Goal: Find specific page/section: Find specific page/section

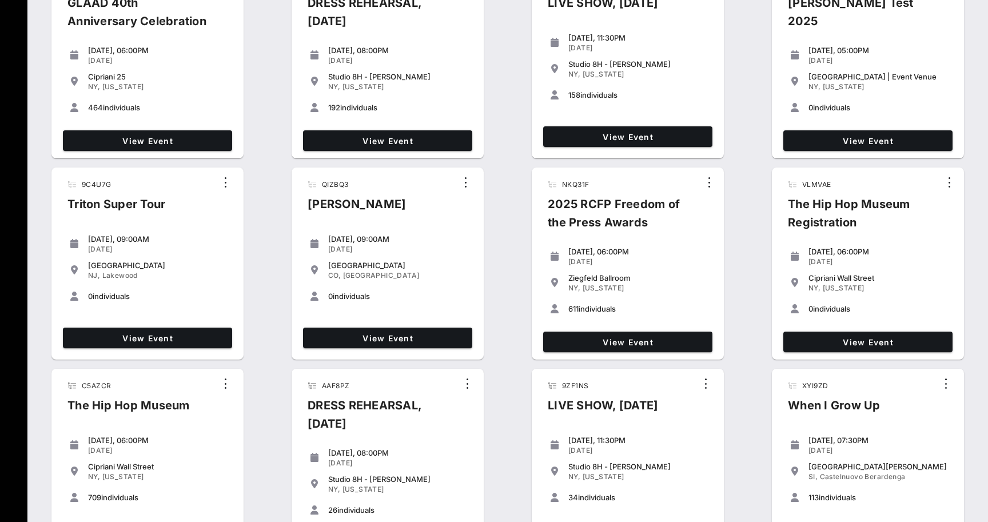
scroll to position [315, 0]
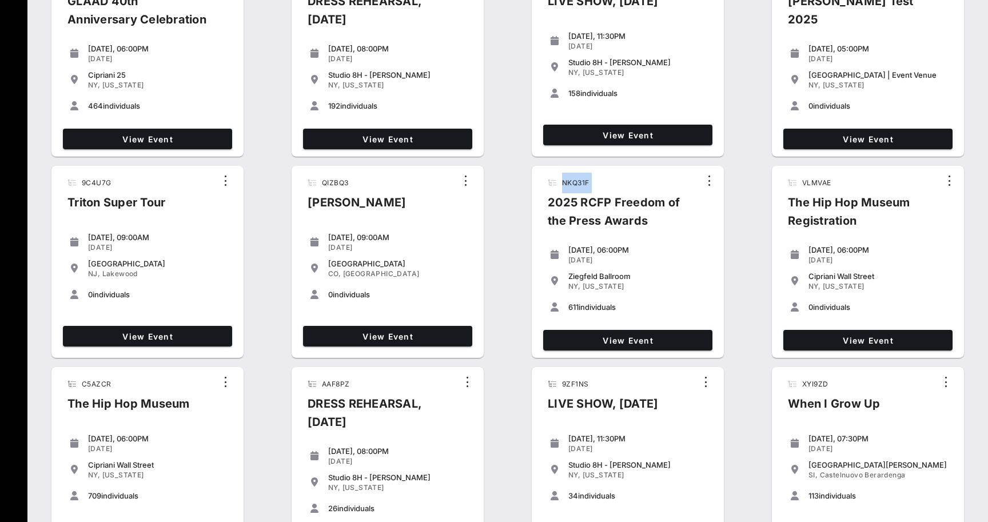
drag, startPoint x: 593, startPoint y: 185, endPoint x: 562, endPoint y: 185, distance: 30.9
click at [562, 185] on div "NKQ31F 2025 RCFP Freedom of the Press Awards" at bounding box center [619, 206] width 161 height 66
copy div "NKQ31F"
click at [582, 345] on link "View Event" at bounding box center [627, 340] width 169 height 21
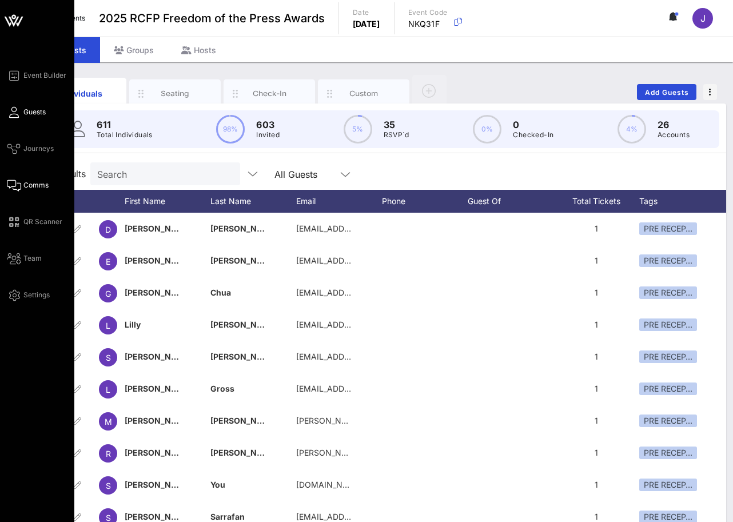
click at [26, 188] on span "Comms" at bounding box center [35, 185] width 25 height 10
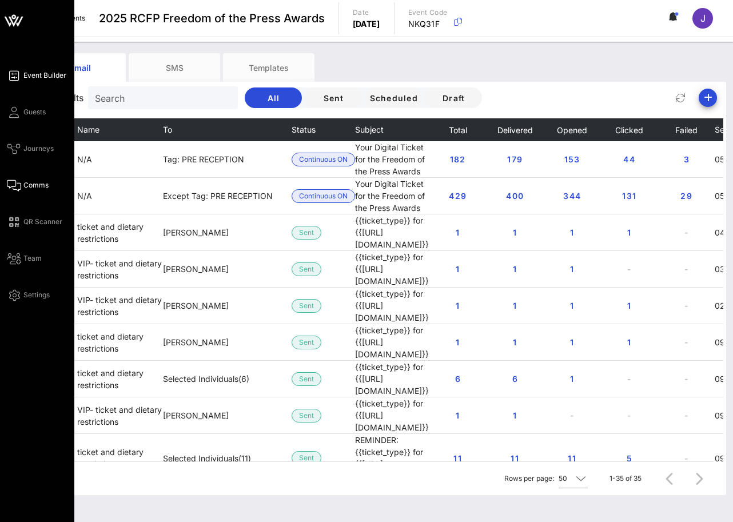
click at [21, 75] on icon at bounding box center [14, 76] width 14 height 2
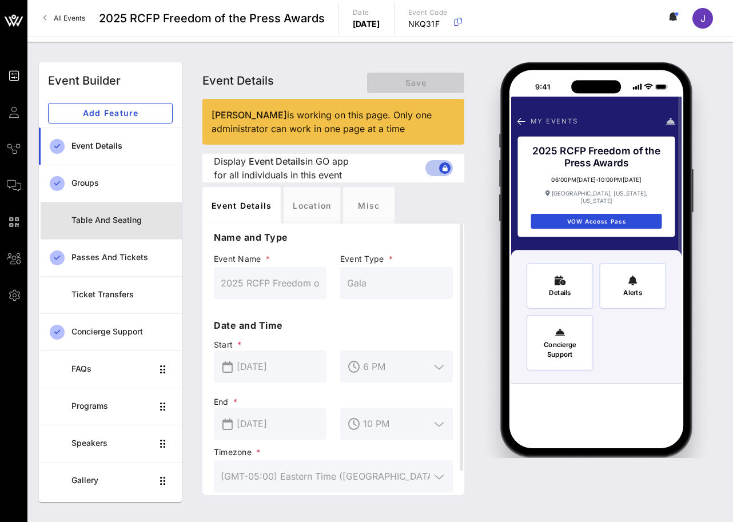
click at [114, 230] on div "Table and Seating" at bounding box center [121, 220] width 101 height 23
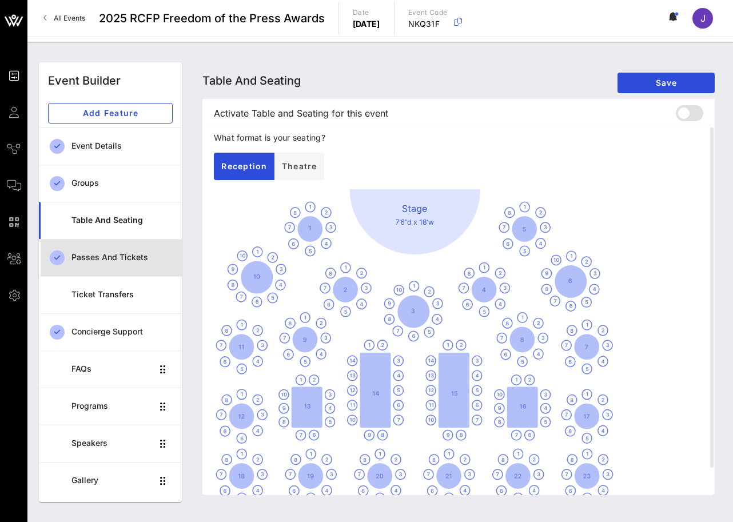
click at [111, 264] on div "Passes and Tickets" at bounding box center [121, 257] width 101 height 23
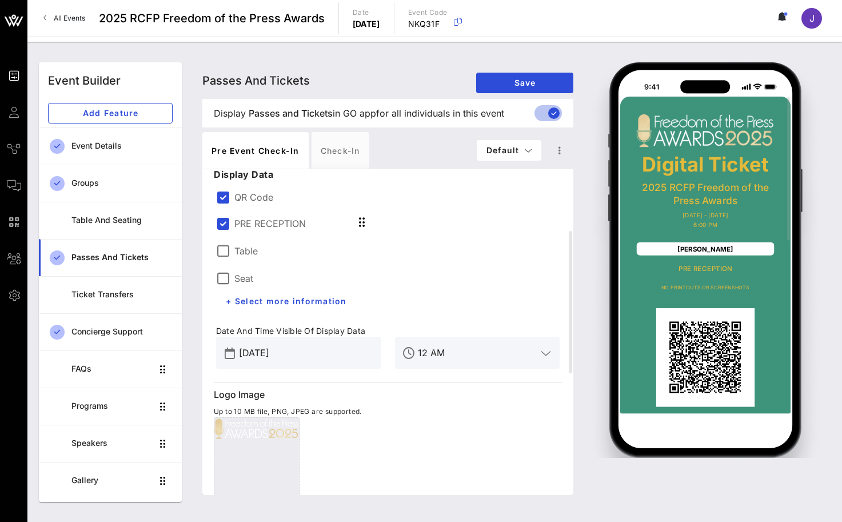
click at [371, 75] on div "Passes and Tickets Passes and Tickets Passes and Tickets Save" at bounding box center [387, 80] width 371 height 37
